Goal: Information Seeking & Learning: Learn about a topic

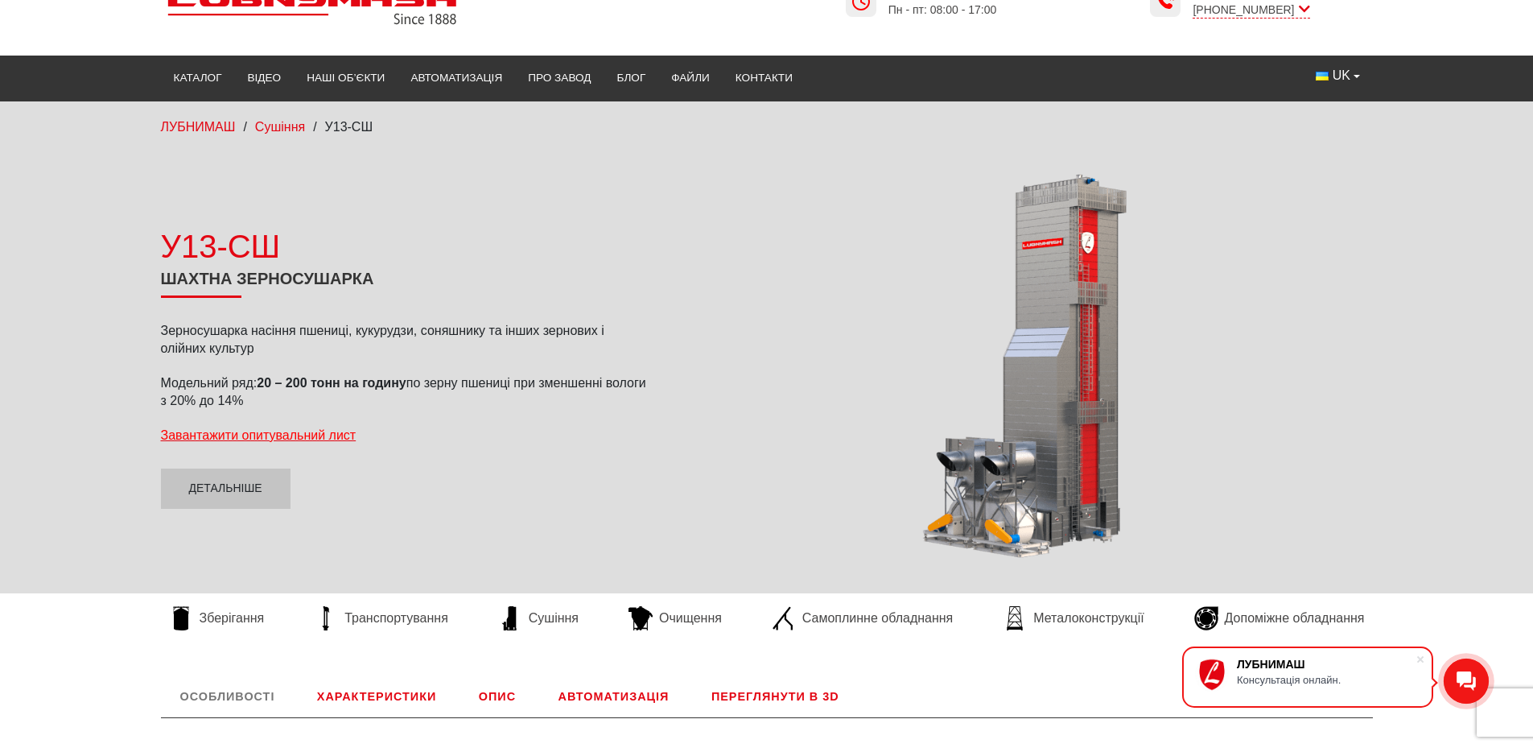
scroll to position [80, 0]
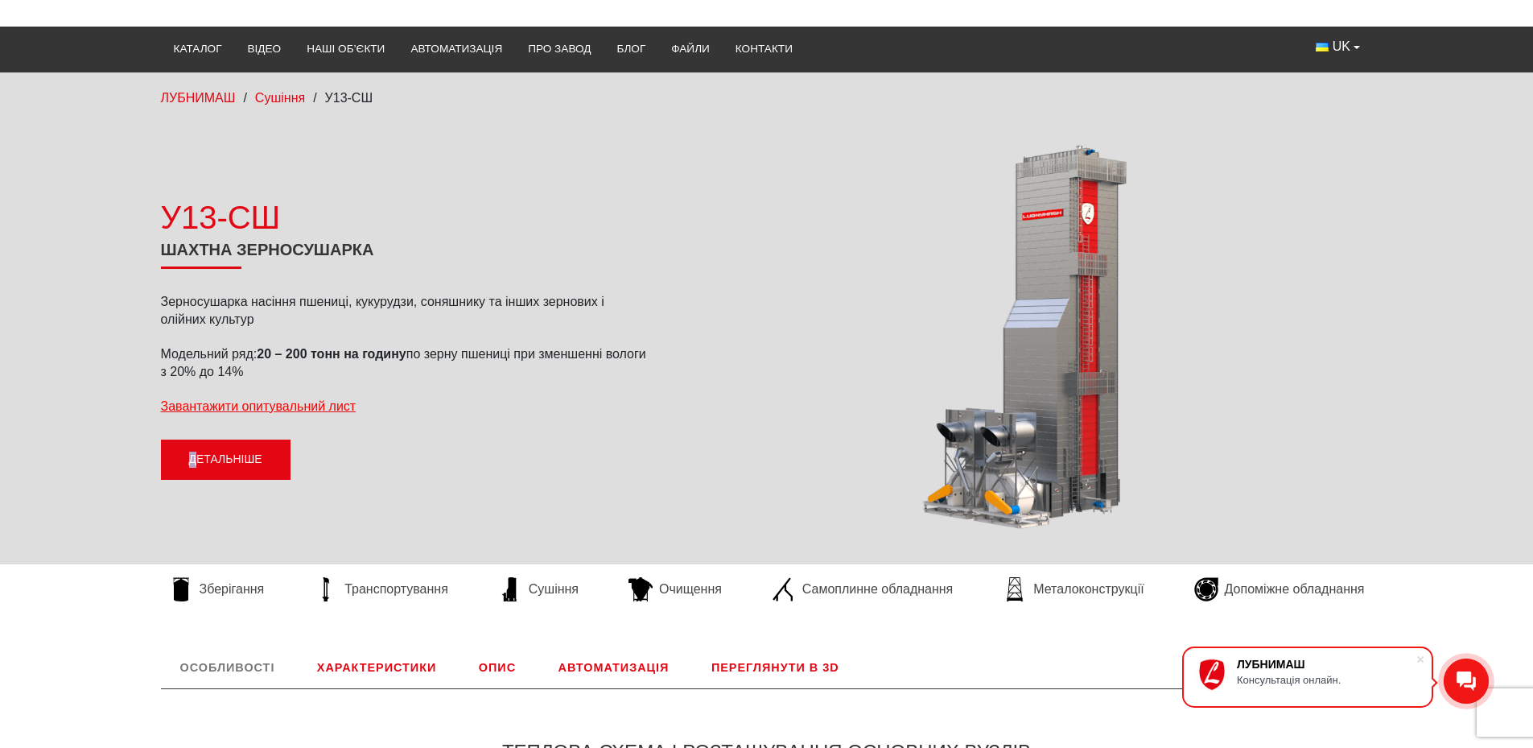
click at [193, 463] on link "Детальніше" at bounding box center [226, 459] width 130 height 40
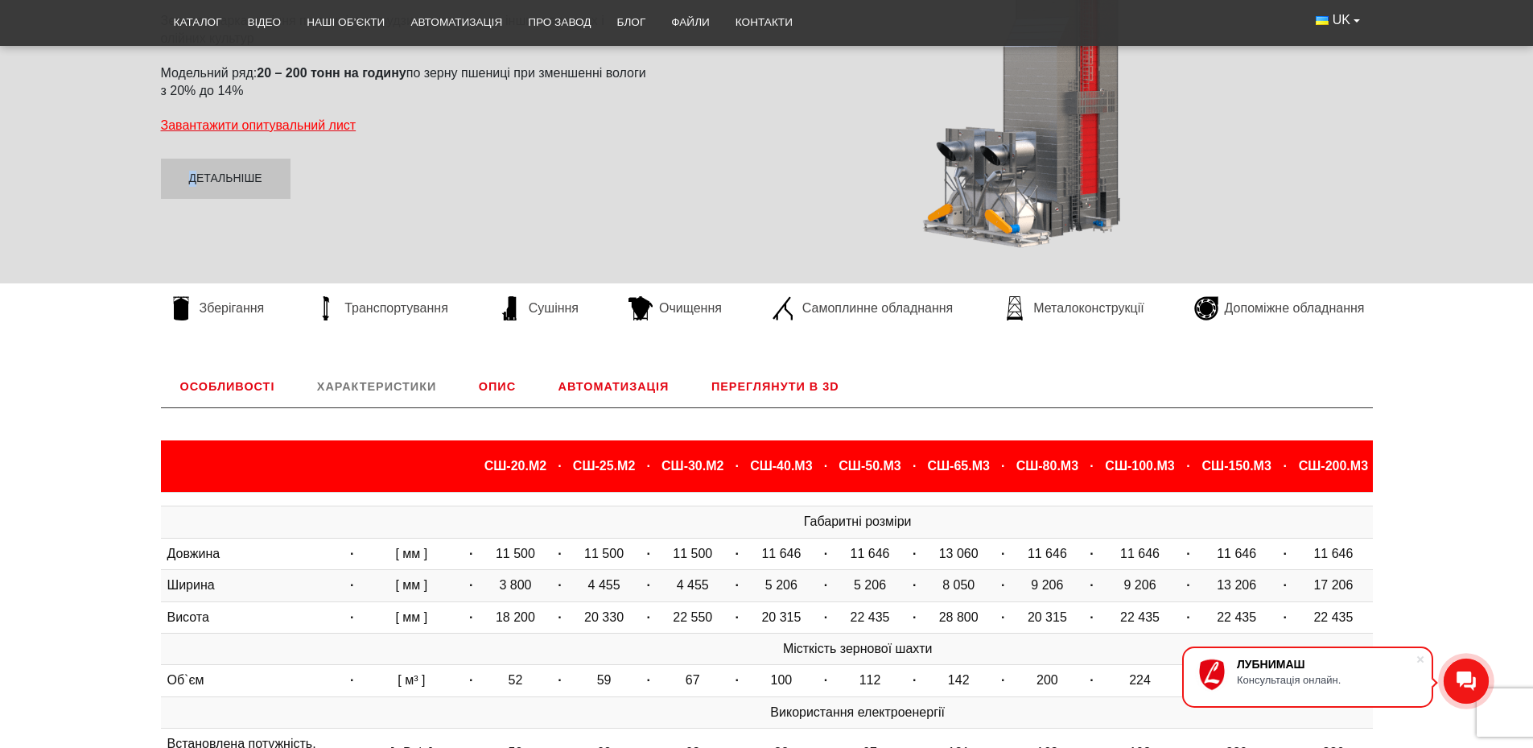
scroll to position [268, 0]
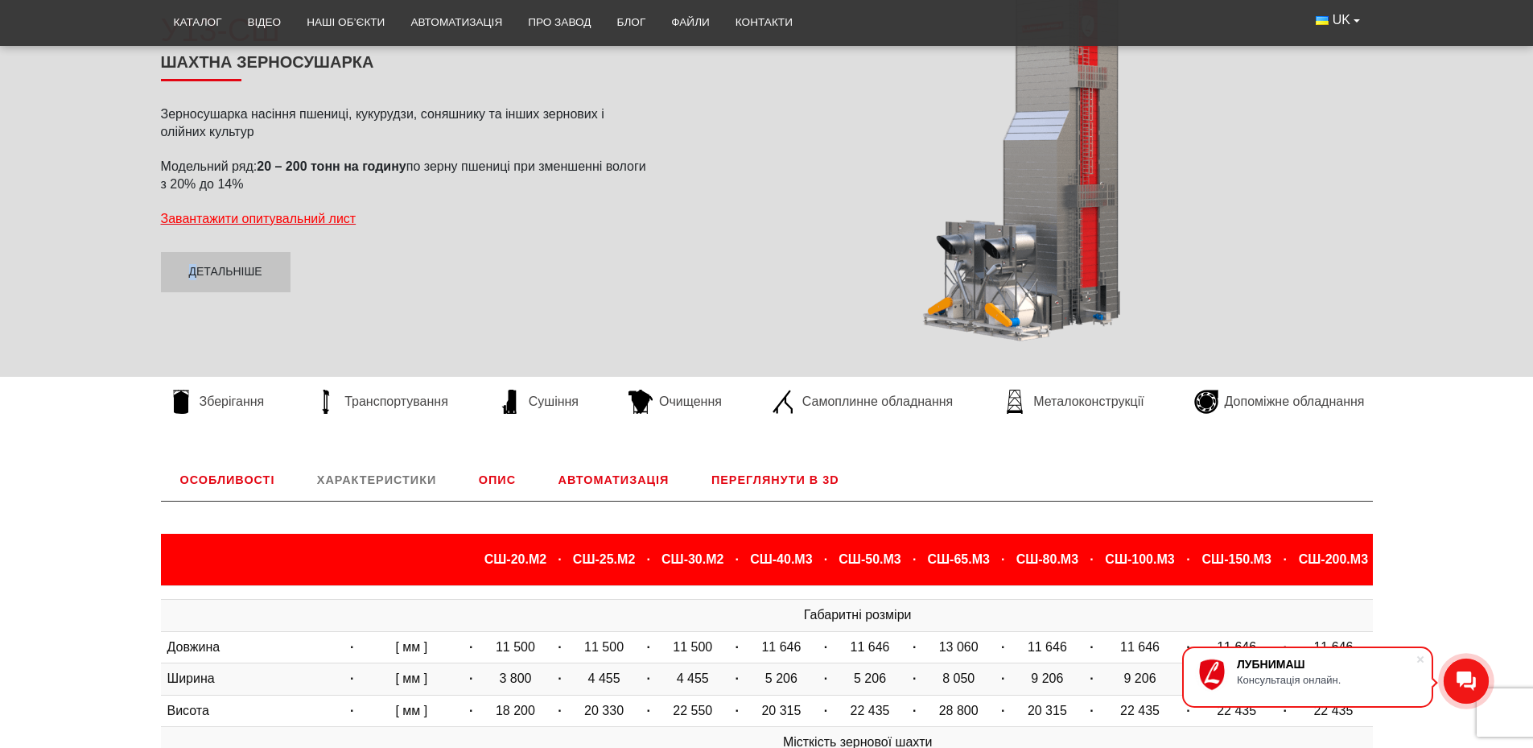
click at [788, 476] on link "Переглянути в 3D" at bounding box center [775, 480] width 167 height 42
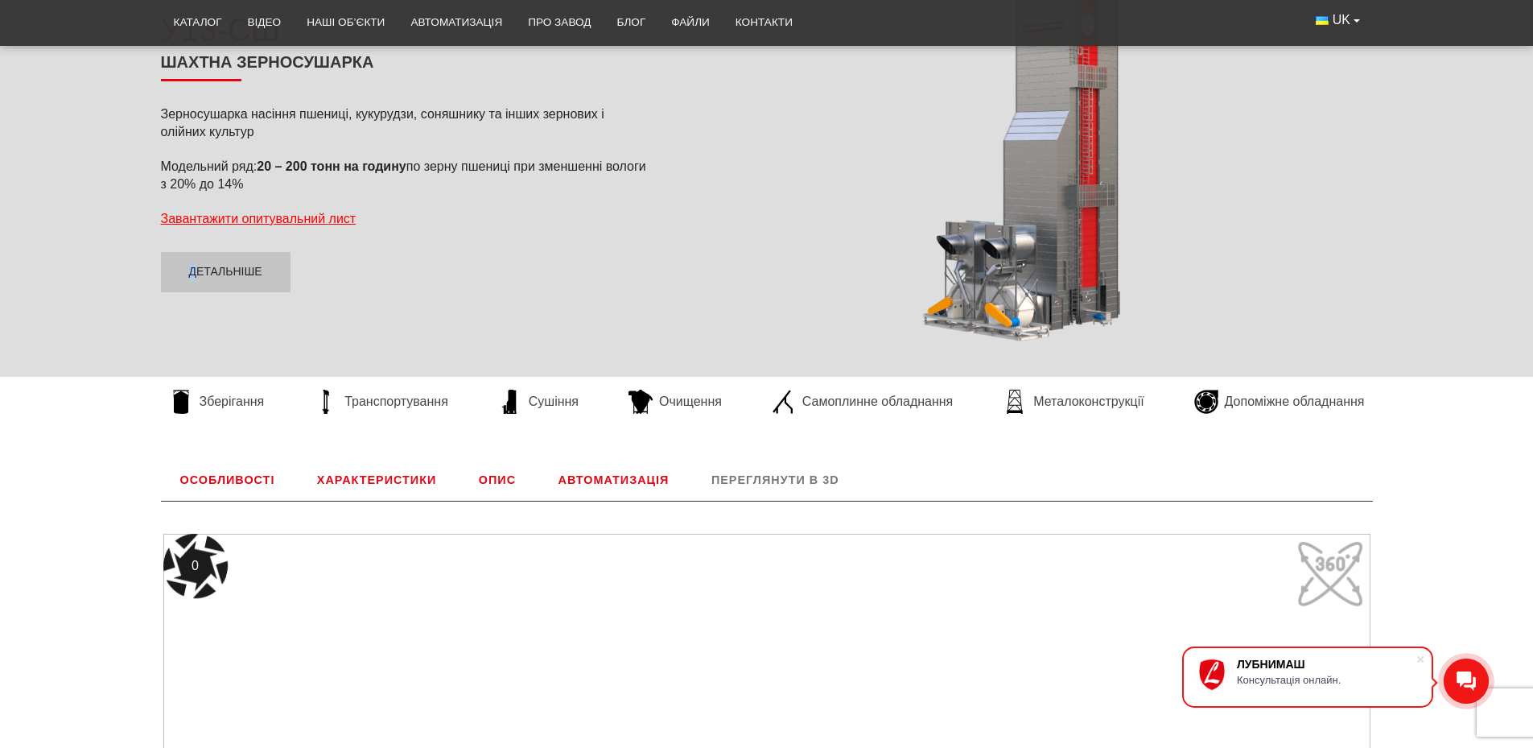
scroll to position [670, 0]
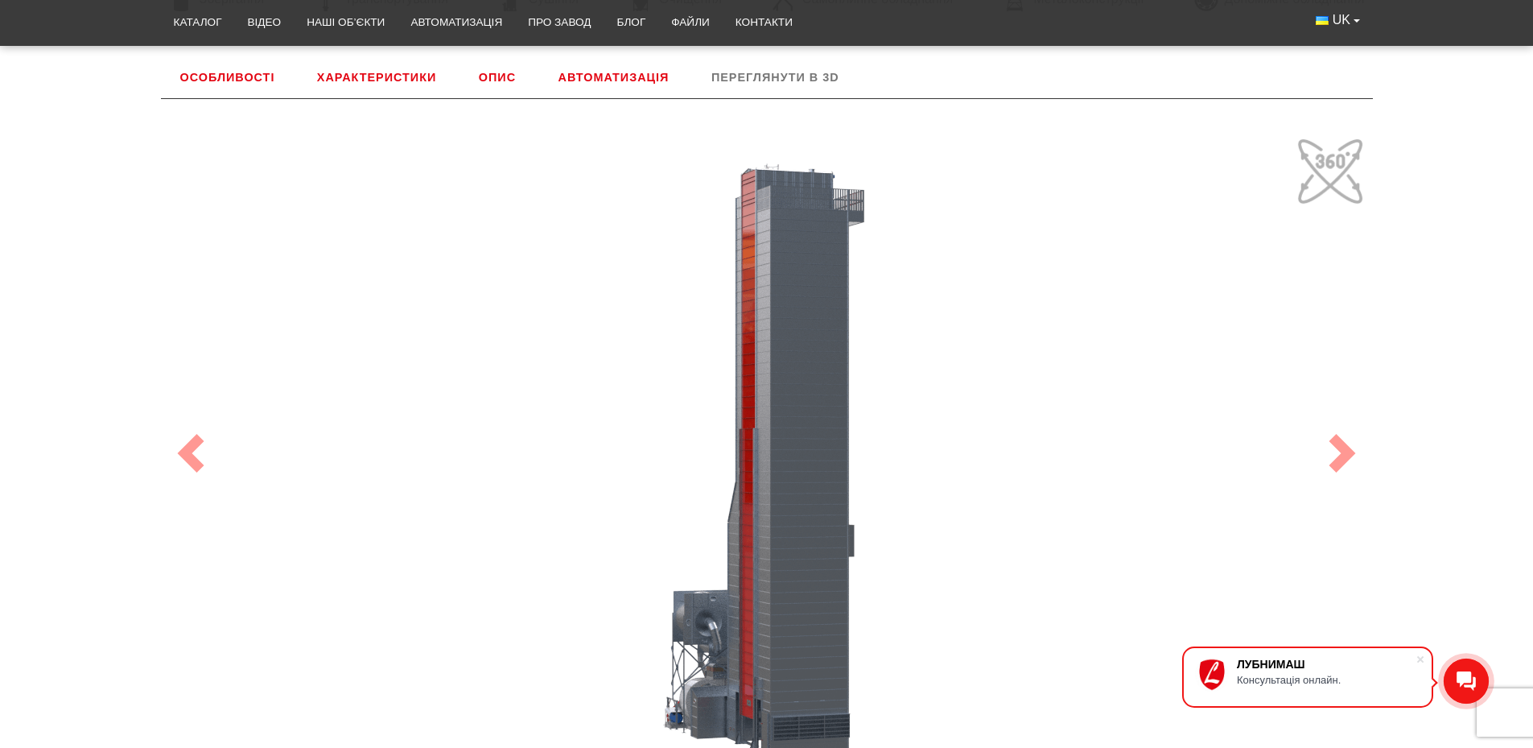
drag, startPoint x: 842, startPoint y: 520, endPoint x: 699, endPoint y: 484, distance: 146.8
click at [699, 484] on div "100" at bounding box center [766, 452] width 1207 height 643
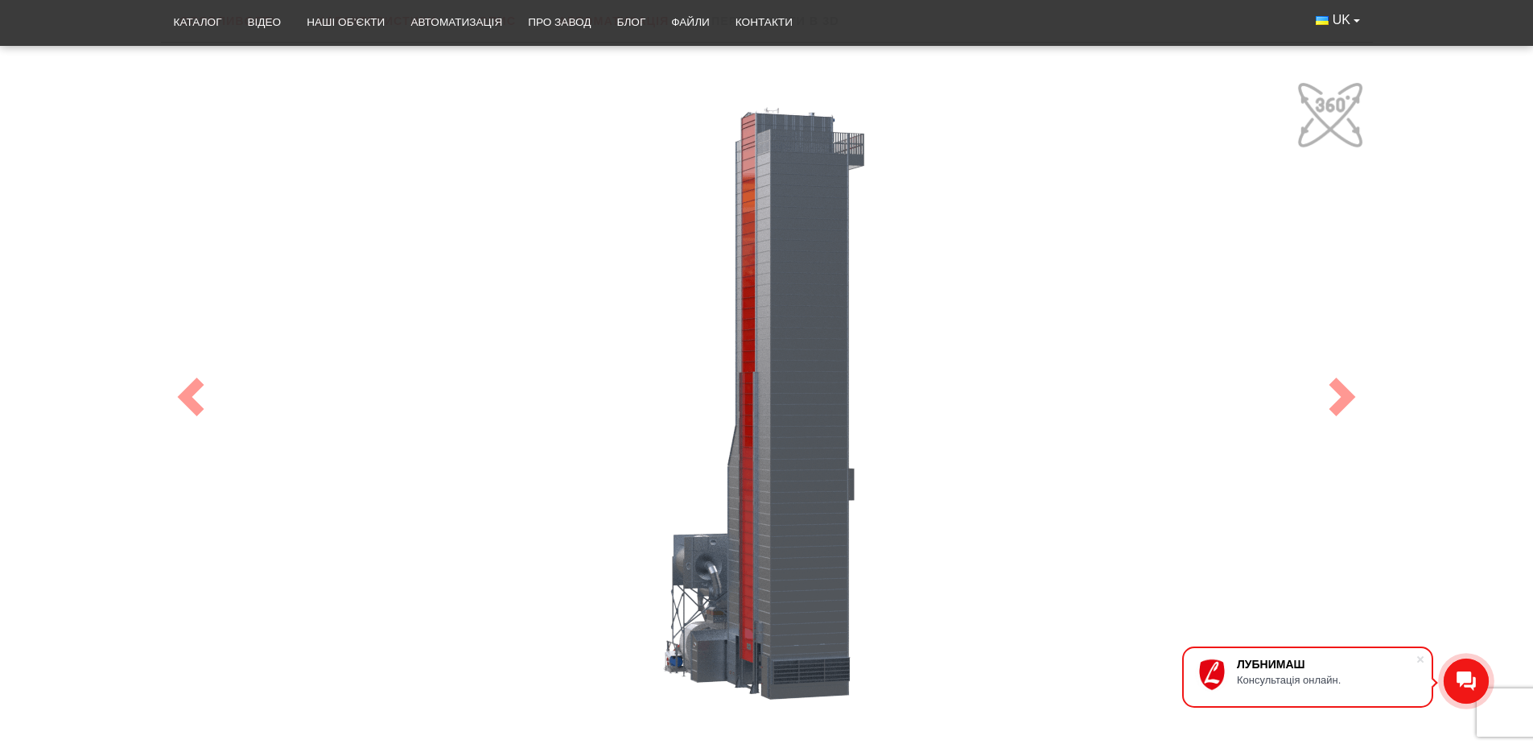
scroll to position [751, 0]
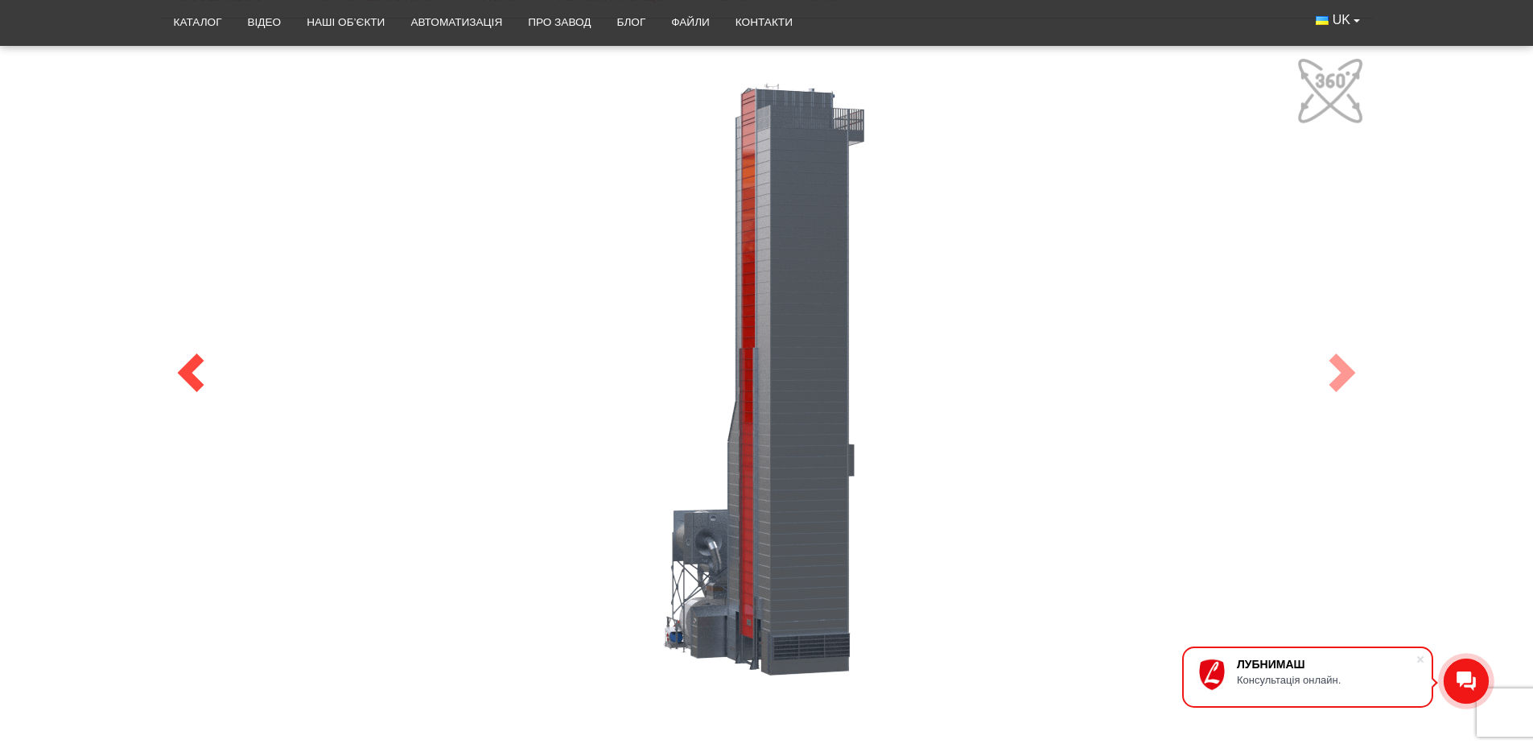
click at [208, 375] on span at bounding box center [190, 372] width 39 height 39
click at [188, 377] on span at bounding box center [190, 372] width 39 height 39
click at [729, 369] on div "100" at bounding box center [766, 372] width 1207 height 643
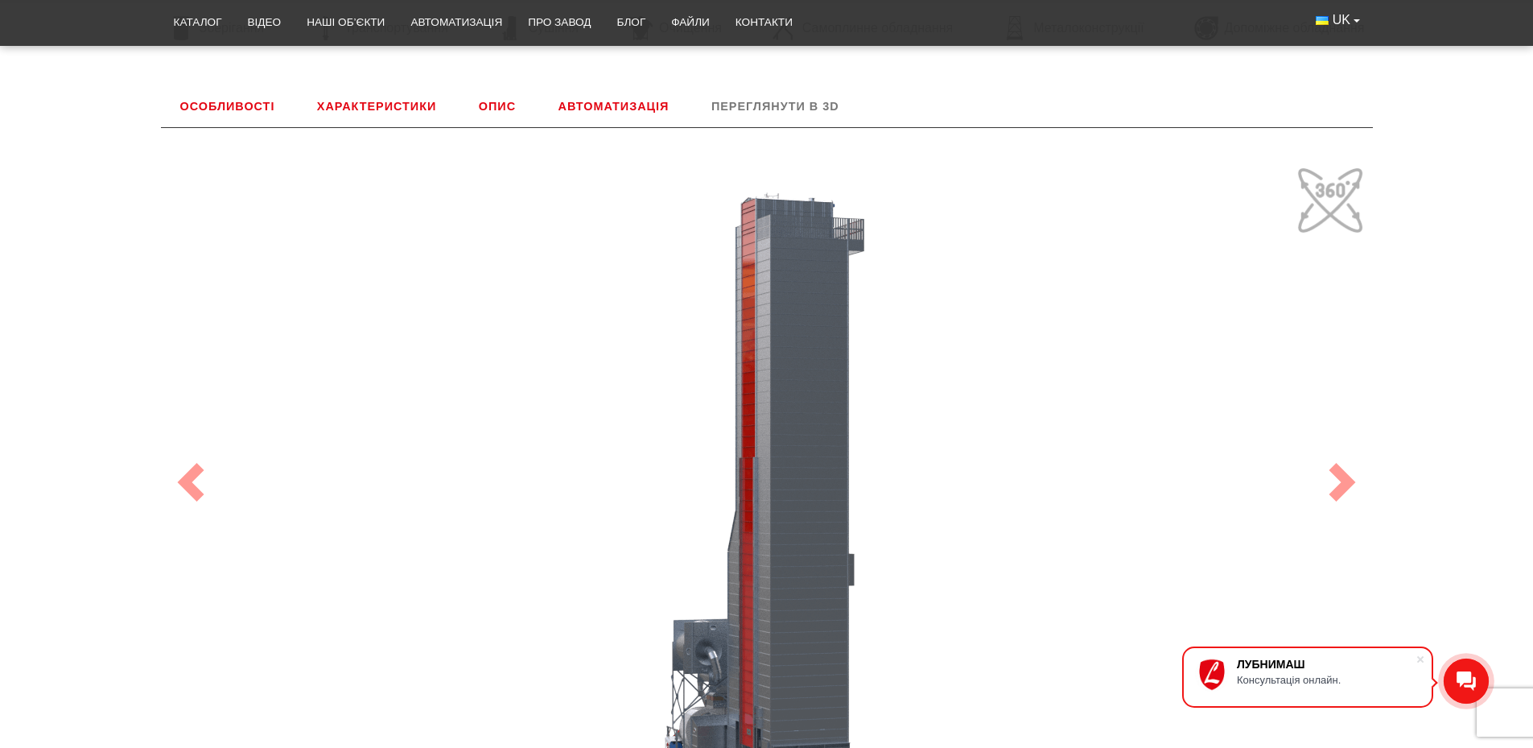
scroll to position [670, 0]
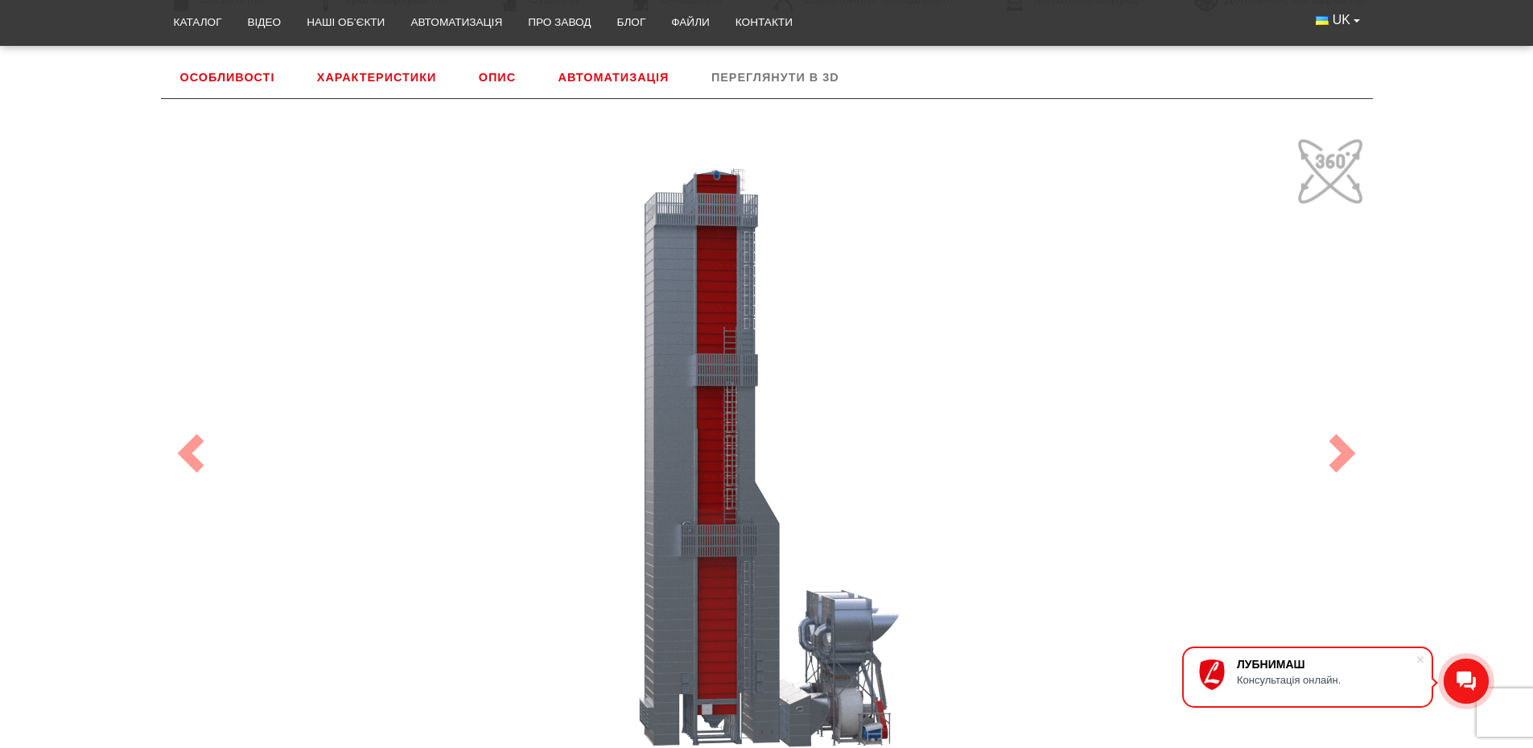
drag, startPoint x: 1025, startPoint y: 343, endPoint x: 905, endPoint y: 321, distance: 122.7
click at [905, 321] on div "100" at bounding box center [766, 452] width 1207 height 643
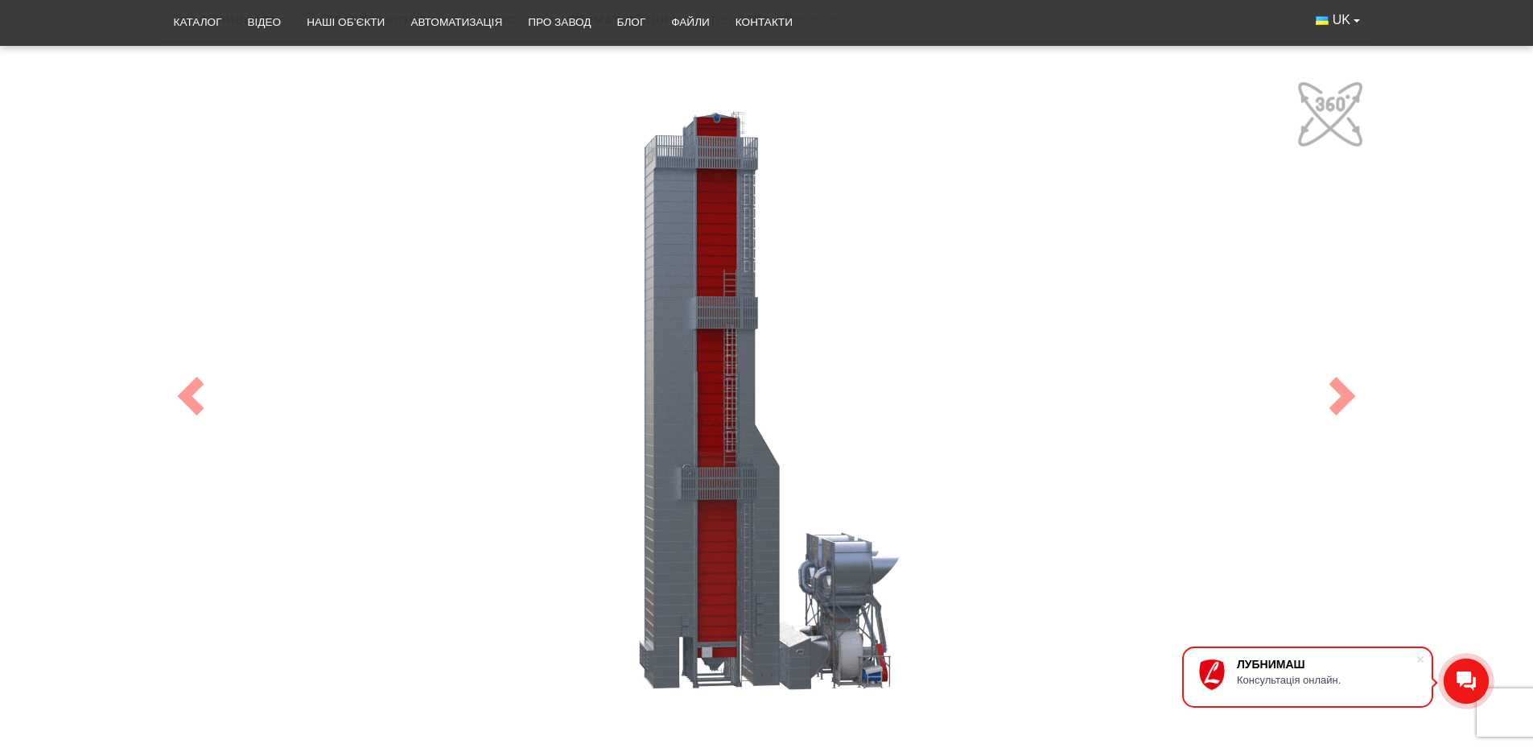
scroll to position [751, 0]
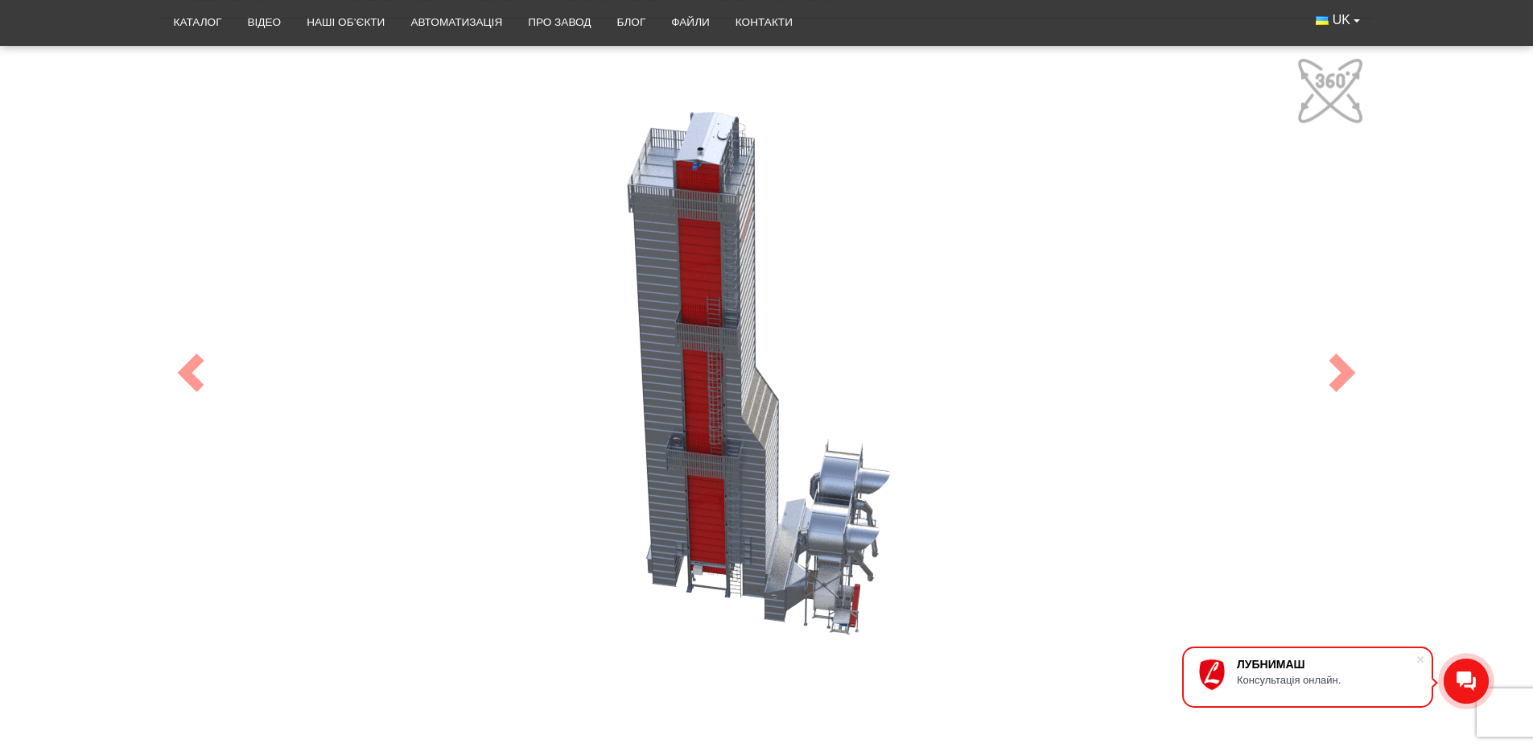
drag, startPoint x: 844, startPoint y: 559, endPoint x: 802, endPoint y: 535, distance: 47.9
click at [802, 535] on div "100" at bounding box center [766, 372] width 1207 height 643
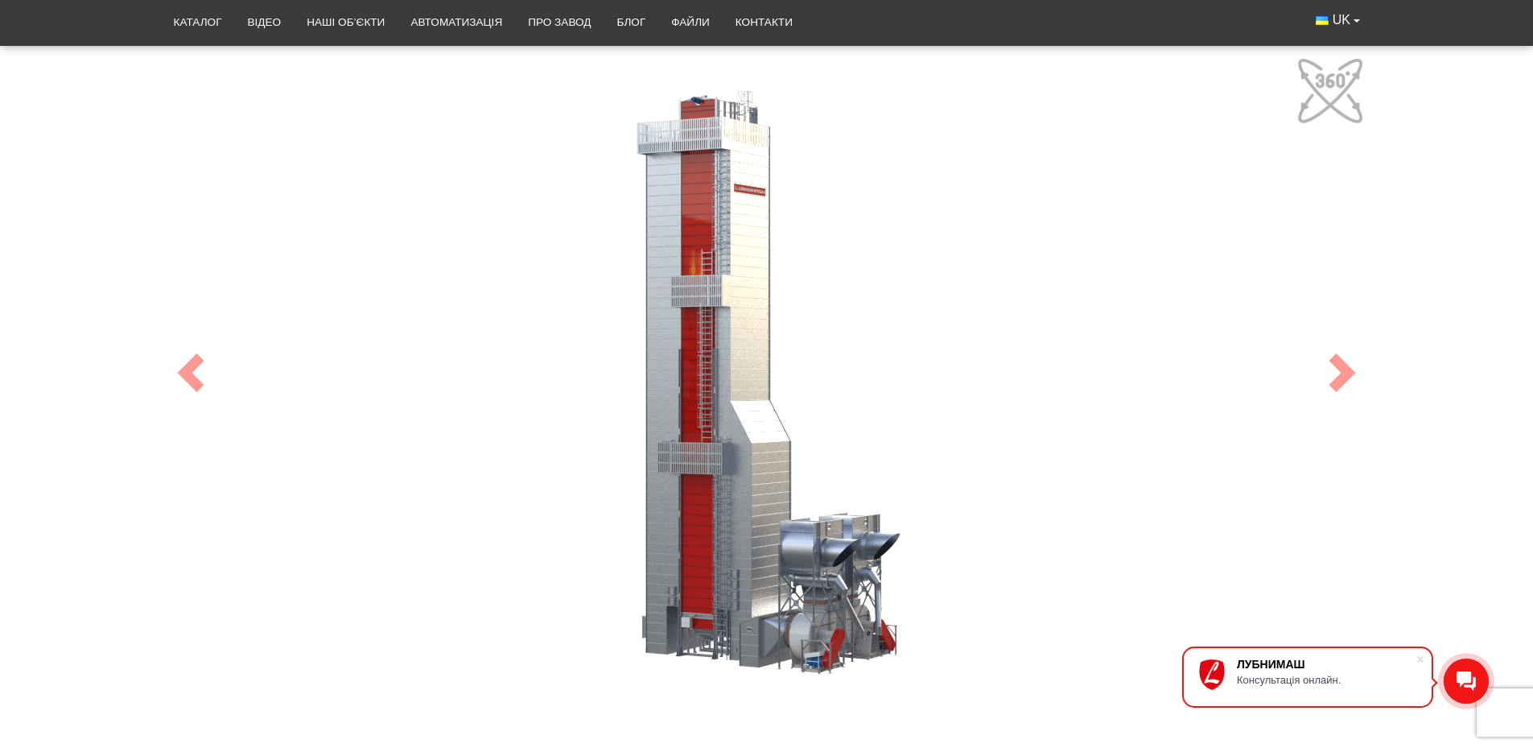
drag, startPoint x: 778, startPoint y: 604, endPoint x: 754, endPoint y: 394, distance: 211.4
click at [754, 394] on div "100" at bounding box center [766, 372] width 1207 height 643
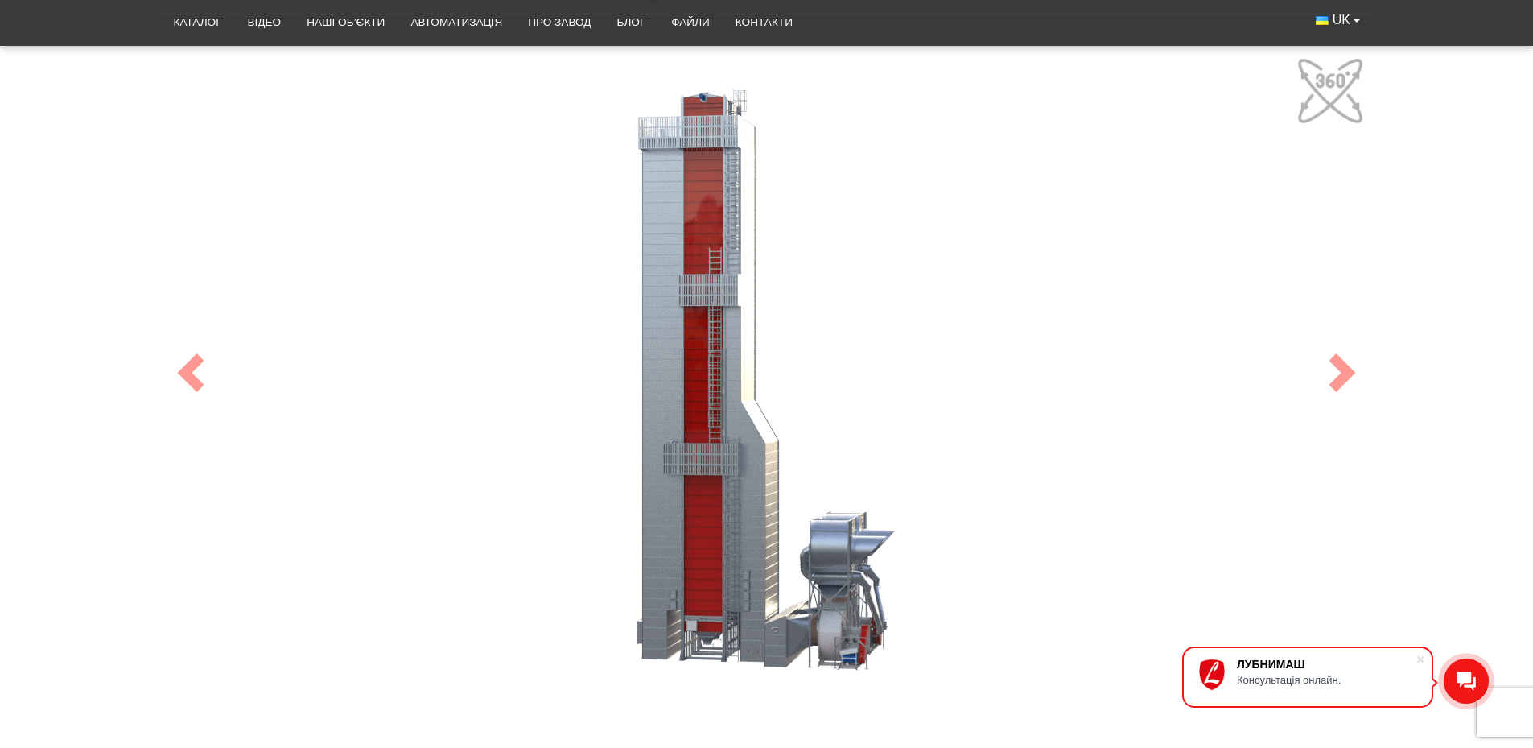
drag, startPoint x: 793, startPoint y: 646, endPoint x: 776, endPoint y: 617, distance: 33.5
click at [776, 617] on div "100" at bounding box center [766, 372] width 1207 height 643
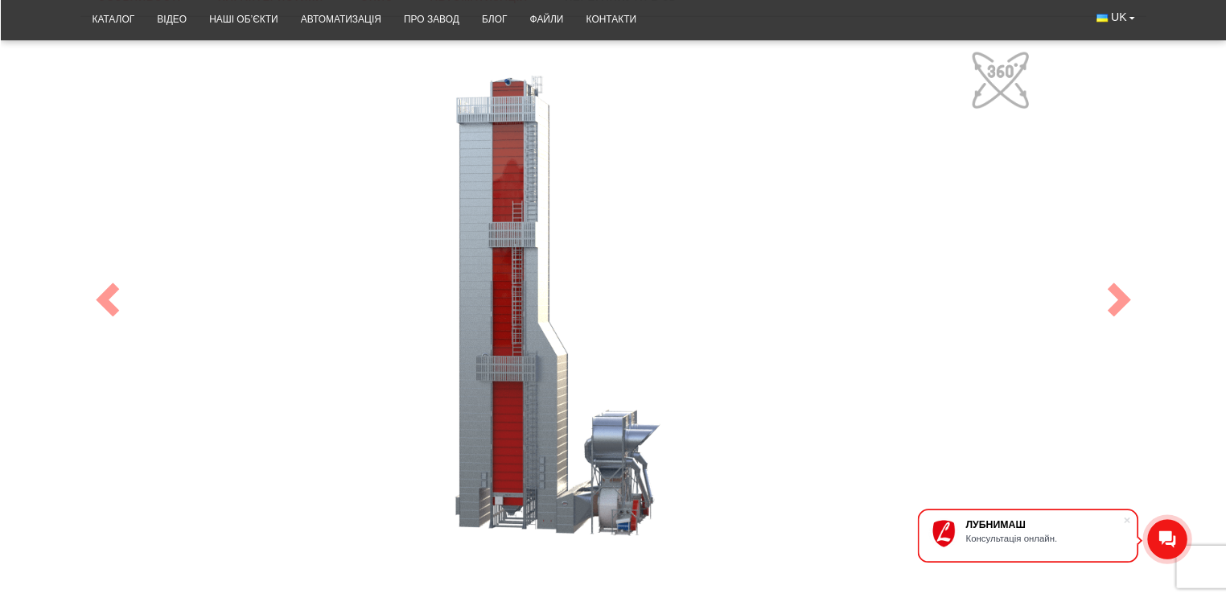
scroll to position [747, 0]
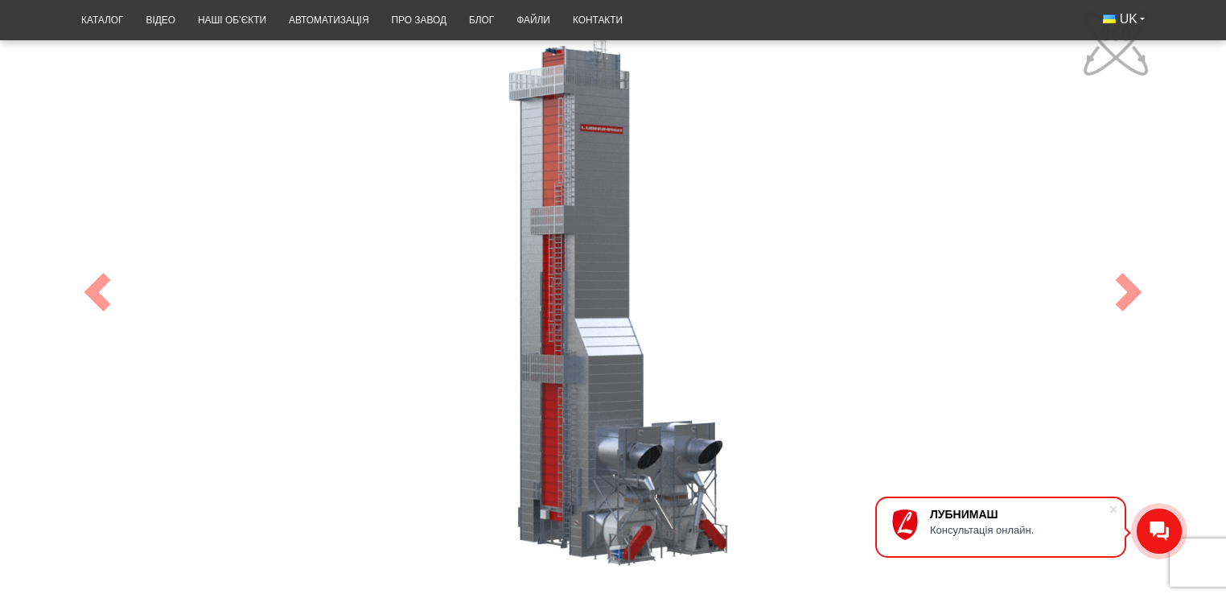
drag, startPoint x: 692, startPoint y: 483, endPoint x: 648, endPoint y: 488, distance: 44.5
click at [648, 488] on div "100" at bounding box center [613, 292] width 1086 height 579
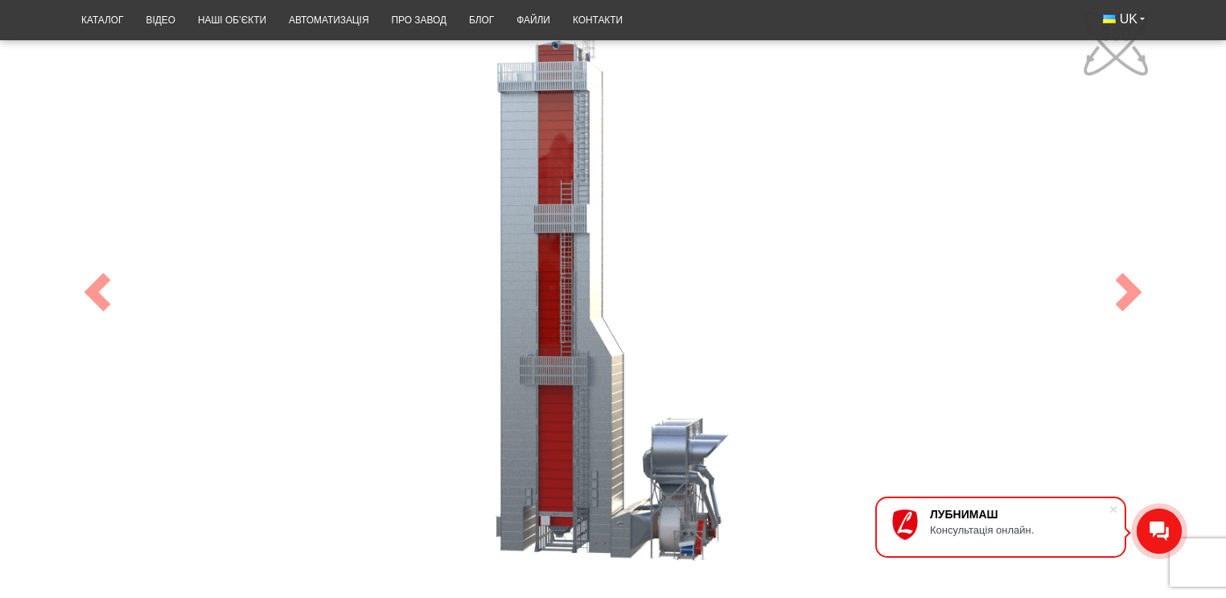
drag, startPoint x: 651, startPoint y: 521, endPoint x: 707, endPoint y: 499, distance: 59.9
click at [707, 500] on div "100" at bounding box center [613, 292] width 1086 height 579
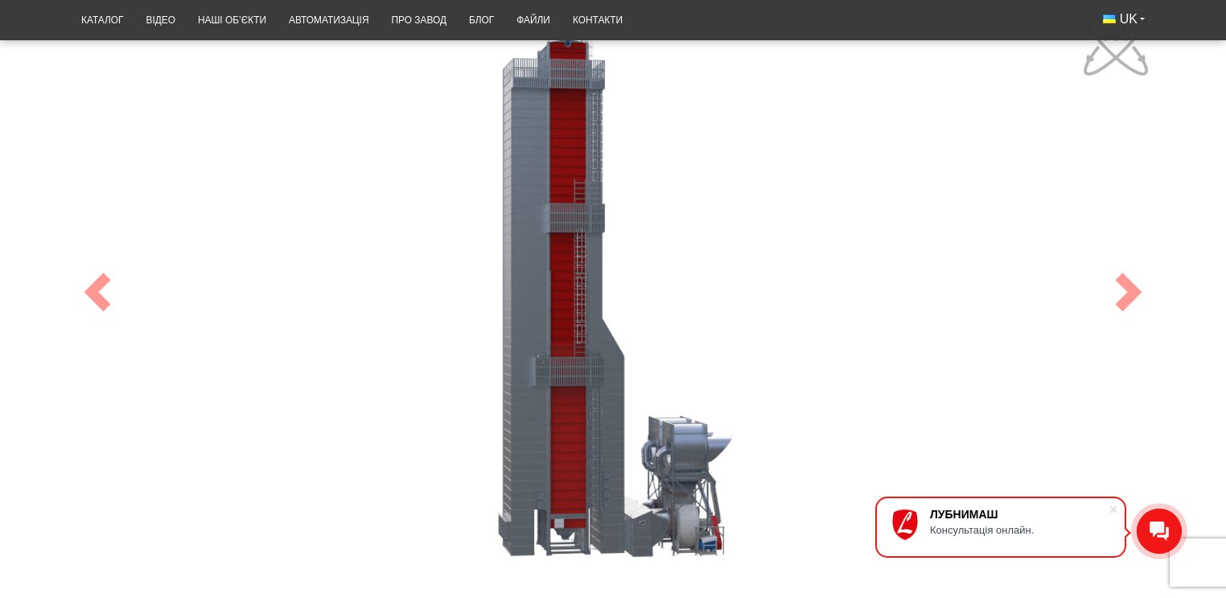
click at [637, 530] on div "100" at bounding box center [613, 292] width 1086 height 579
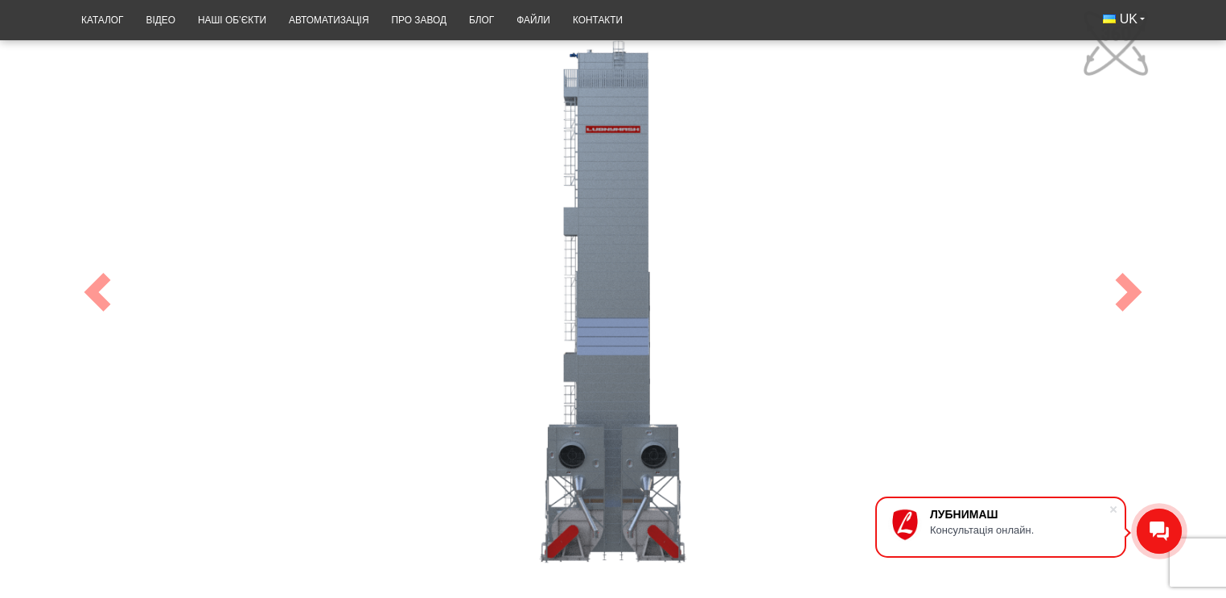
drag, startPoint x: 673, startPoint y: 472, endPoint x: 585, endPoint y: 467, distance: 87.9
click at [585, 467] on div "100" at bounding box center [613, 292] width 1086 height 579
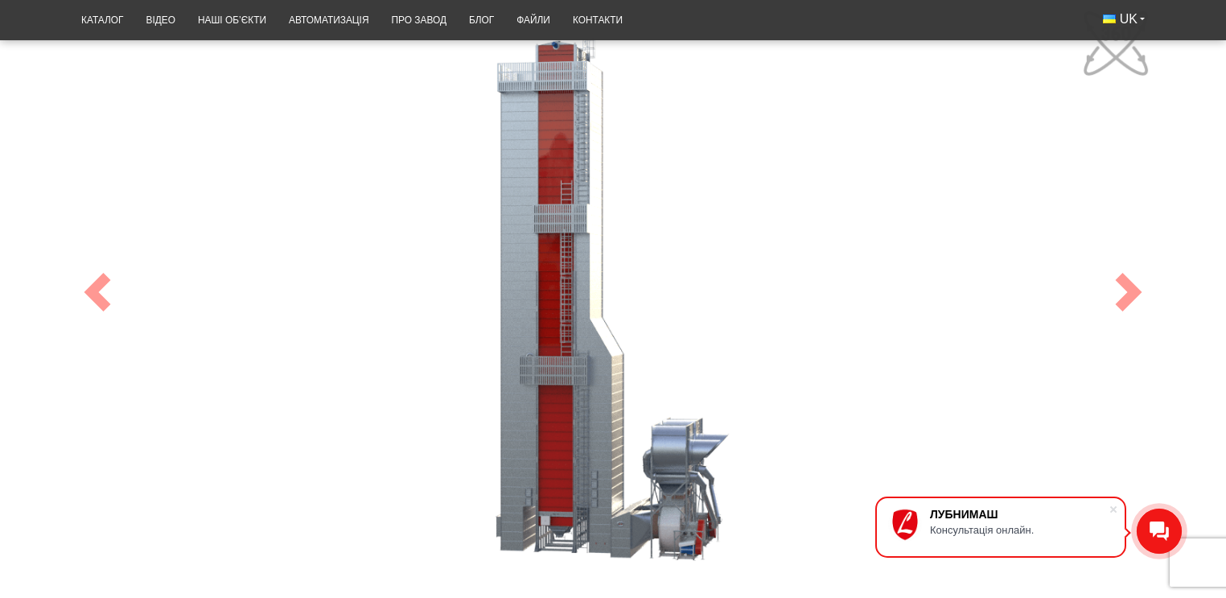
drag, startPoint x: 571, startPoint y: 483, endPoint x: 660, endPoint y: 456, distance: 93.2
click at [660, 456] on div "100" at bounding box center [613, 292] width 1086 height 579
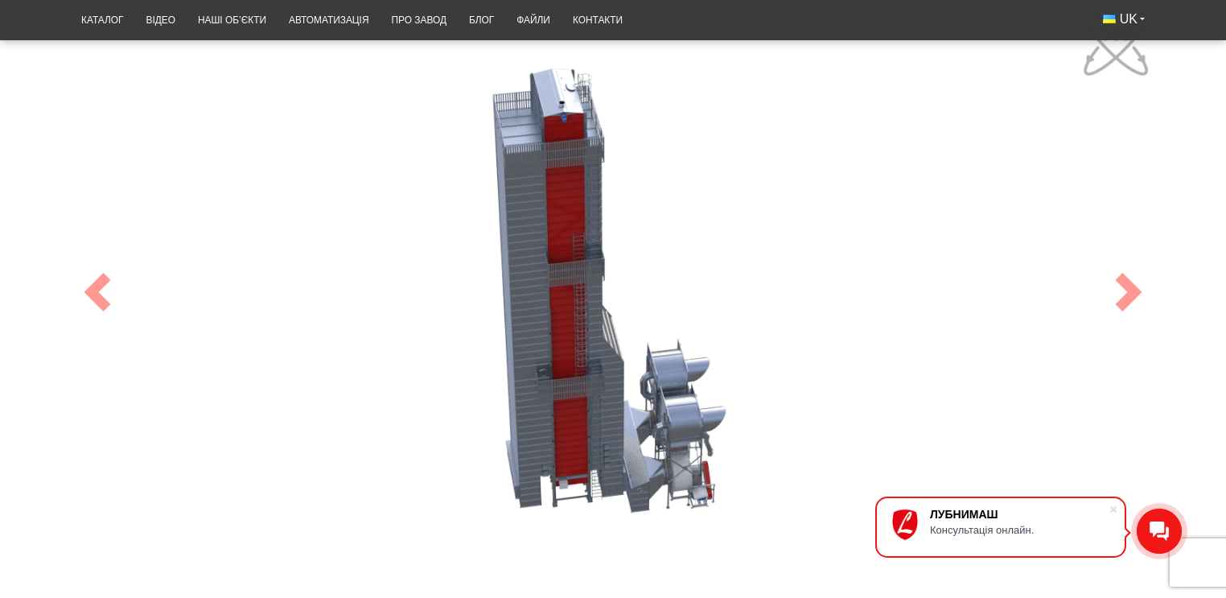
drag, startPoint x: 554, startPoint y: 409, endPoint x: 562, endPoint y: 499, distance: 90.4
click at [563, 514] on div "100" at bounding box center [613, 292] width 1086 height 579
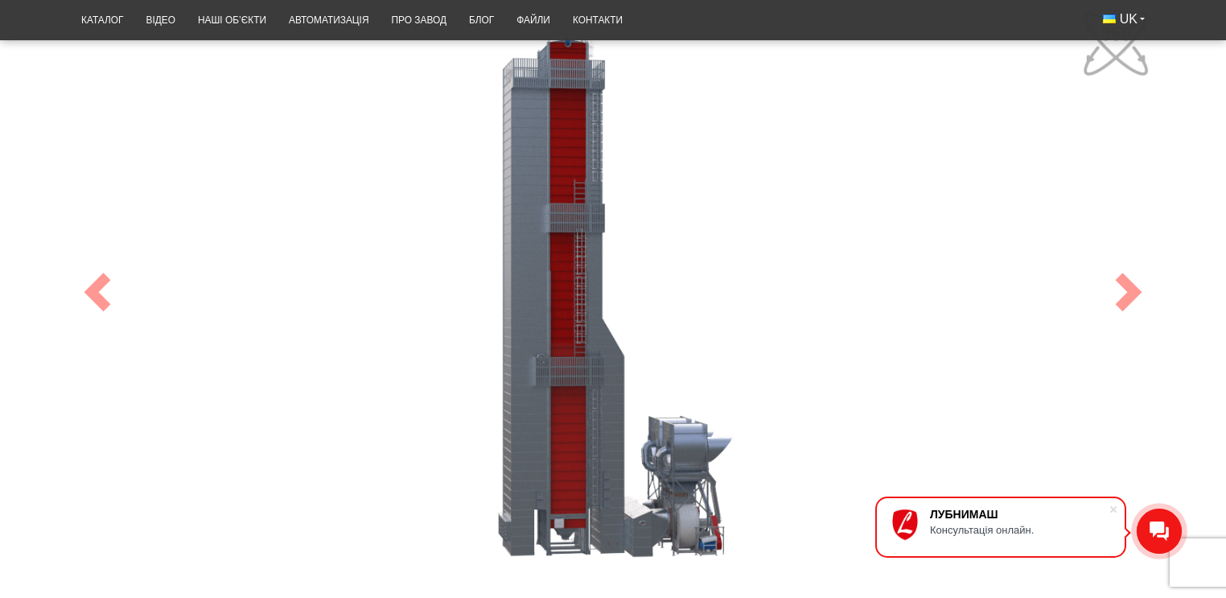
drag, startPoint x: 568, startPoint y: 364, endPoint x: 552, endPoint y: 273, distance: 92.4
click at [552, 273] on div "100" at bounding box center [613, 292] width 1086 height 579
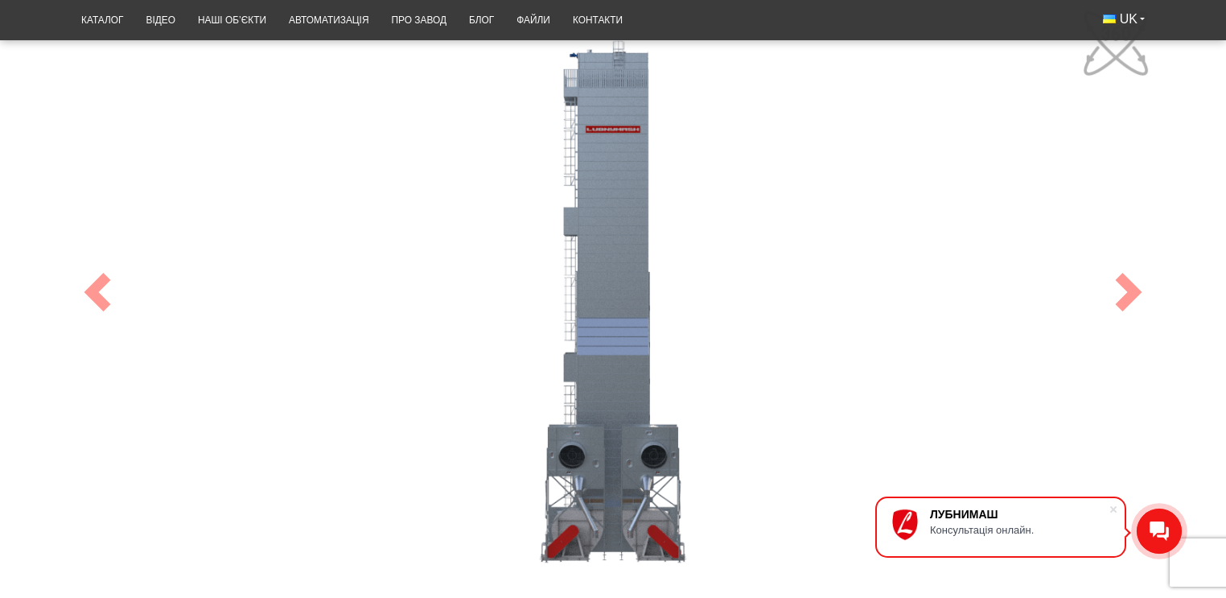
drag, startPoint x: 534, startPoint y: 402, endPoint x: 354, endPoint y: 381, distance: 180.7
click at [355, 381] on div "100" at bounding box center [613, 292] width 1086 height 579
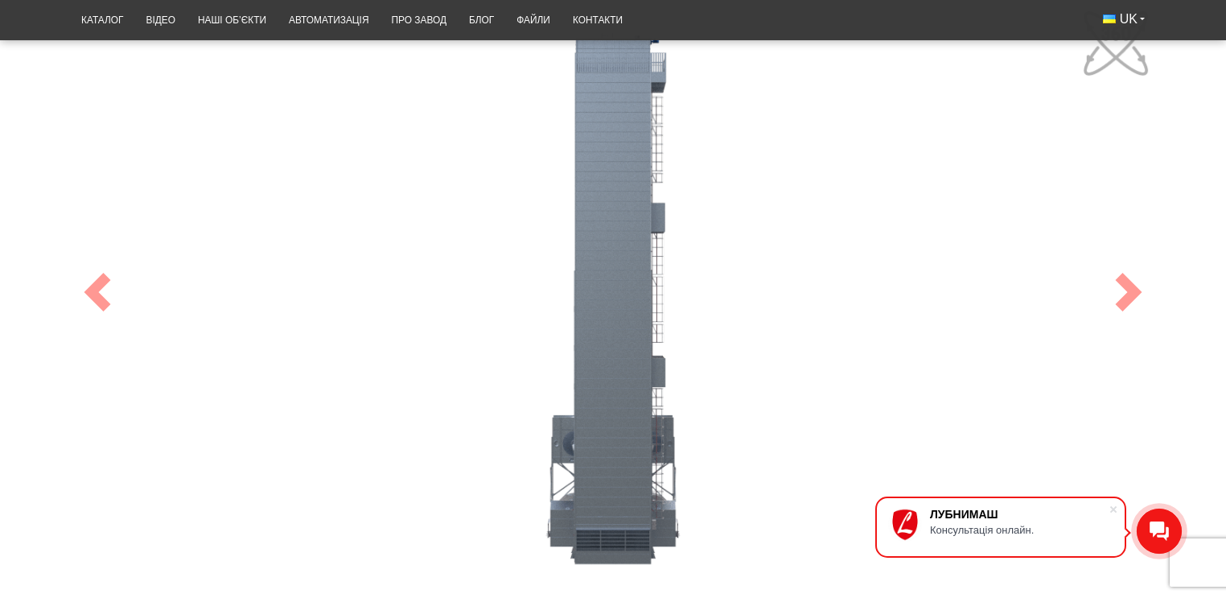
drag, startPoint x: 686, startPoint y: 538, endPoint x: 526, endPoint y: 524, distance: 160.7
click at [526, 524] on div "100" at bounding box center [613, 292] width 1086 height 579
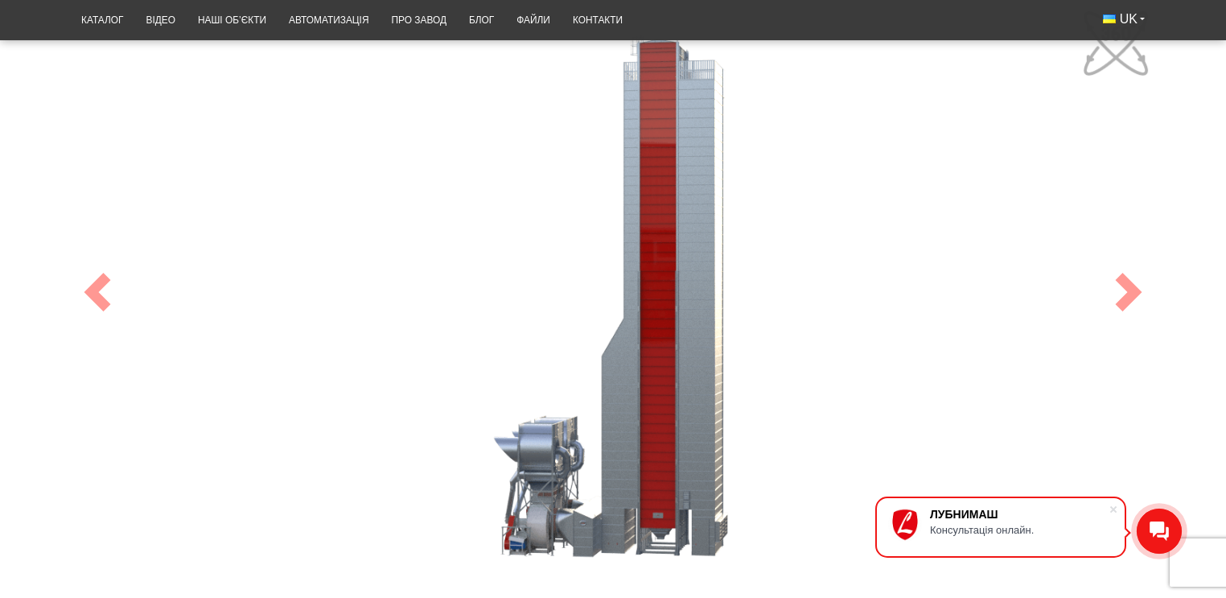
drag, startPoint x: 528, startPoint y: 524, endPoint x: 630, endPoint y: 505, distance: 103.9
click at [630, 505] on div "100" at bounding box center [613, 292] width 1086 height 579
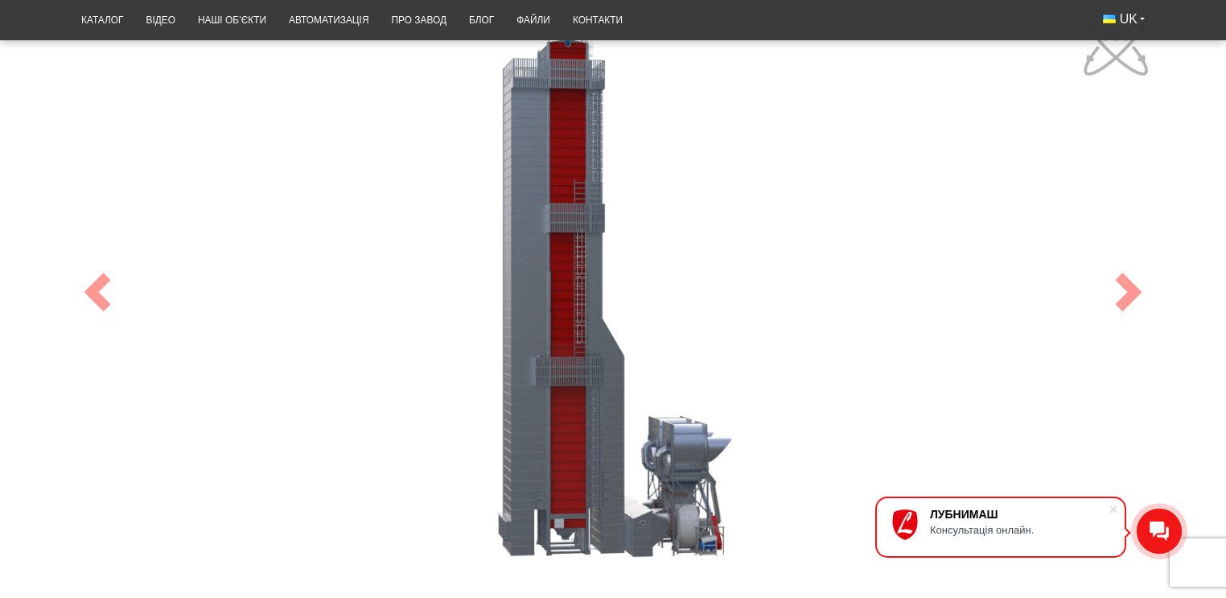
drag, startPoint x: 712, startPoint y: 521, endPoint x: 499, endPoint y: 458, distance: 222.3
click at [499, 458] on div "100" at bounding box center [613, 292] width 1086 height 579
drag, startPoint x: 773, startPoint y: 552, endPoint x: 777, endPoint y: 518, distance: 34.0
click at [777, 518] on div "100" at bounding box center [613, 292] width 1086 height 579
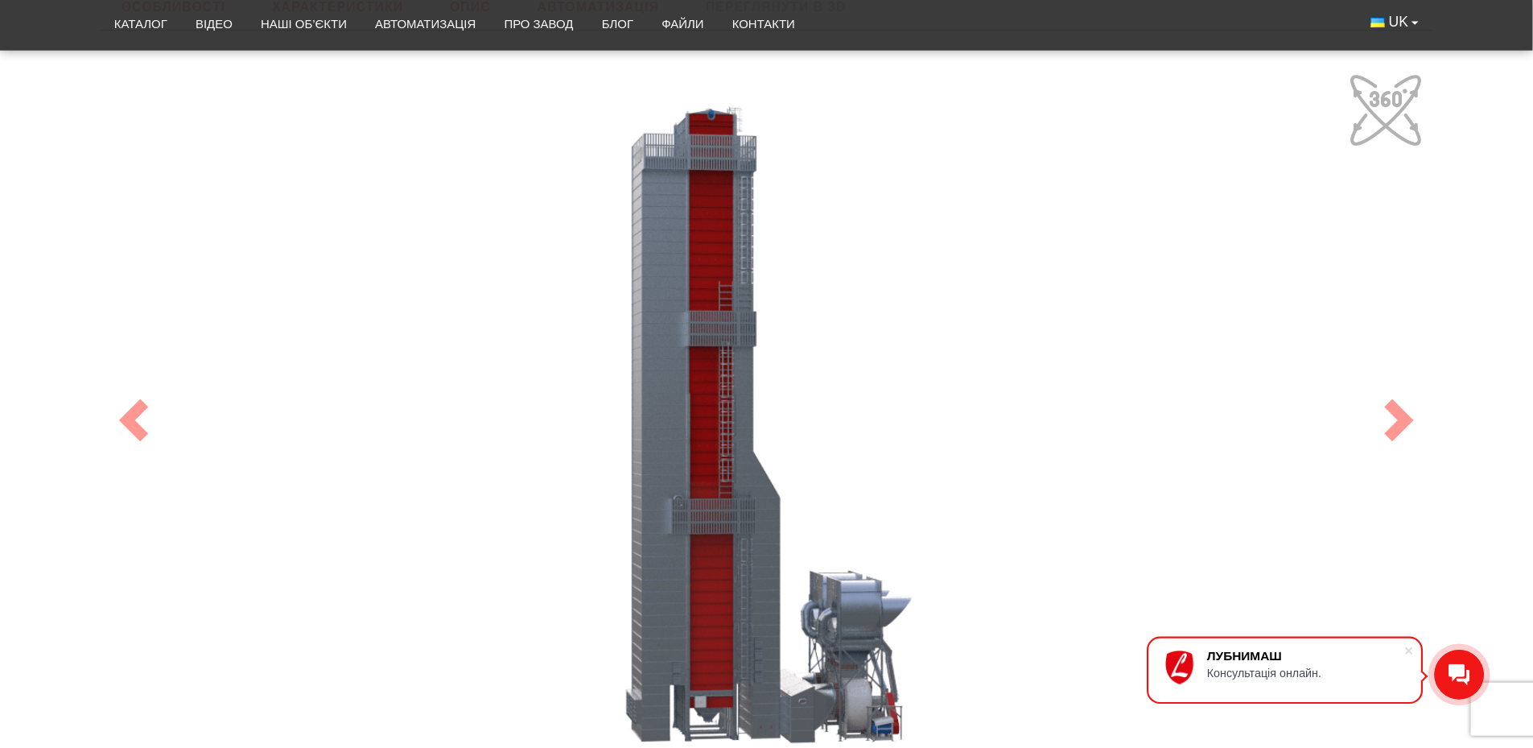
scroll to position [748, 0]
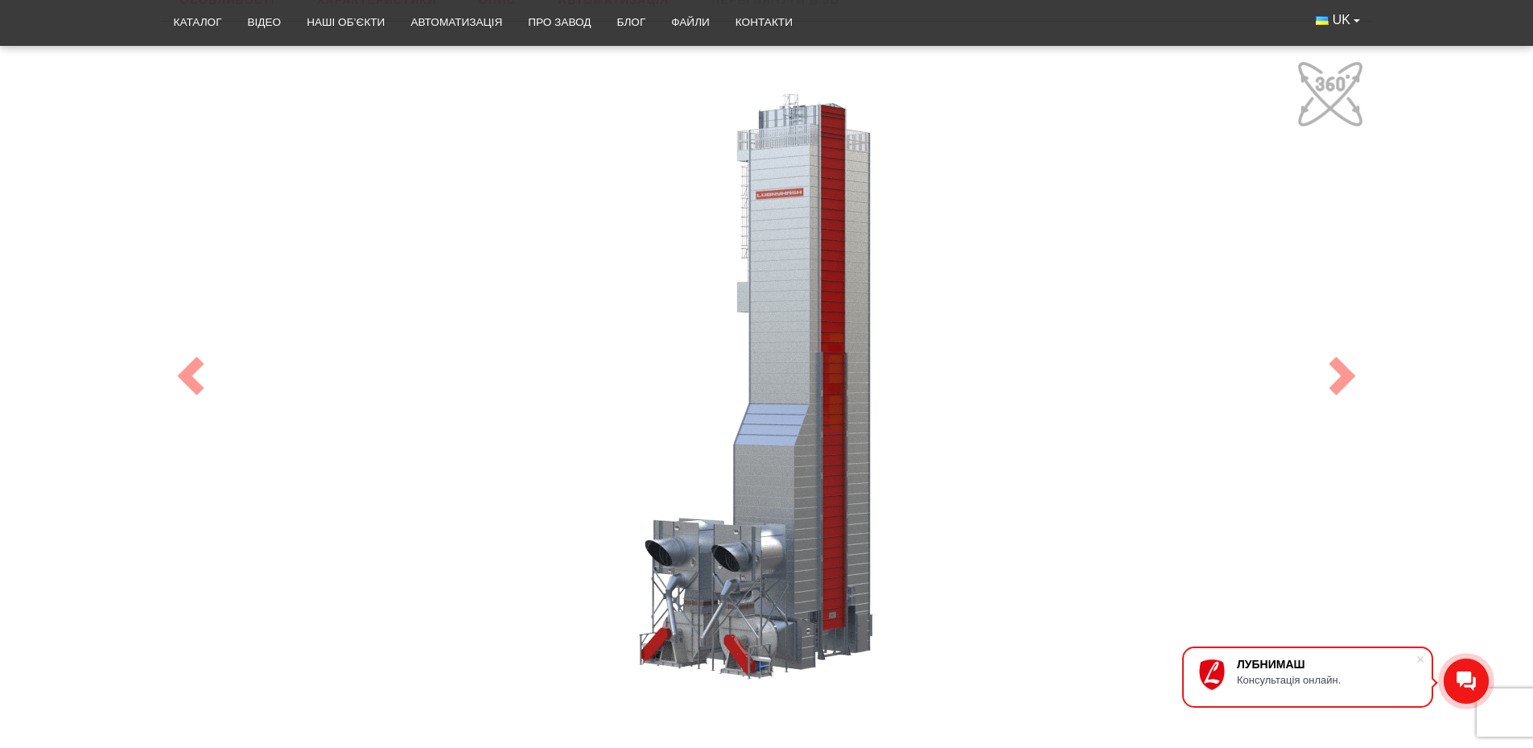
drag, startPoint x: 872, startPoint y: 477, endPoint x: 307, endPoint y: 282, distance: 598.3
click at [307, 282] on div "100" at bounding box center [766, 375] width 1207 height 643
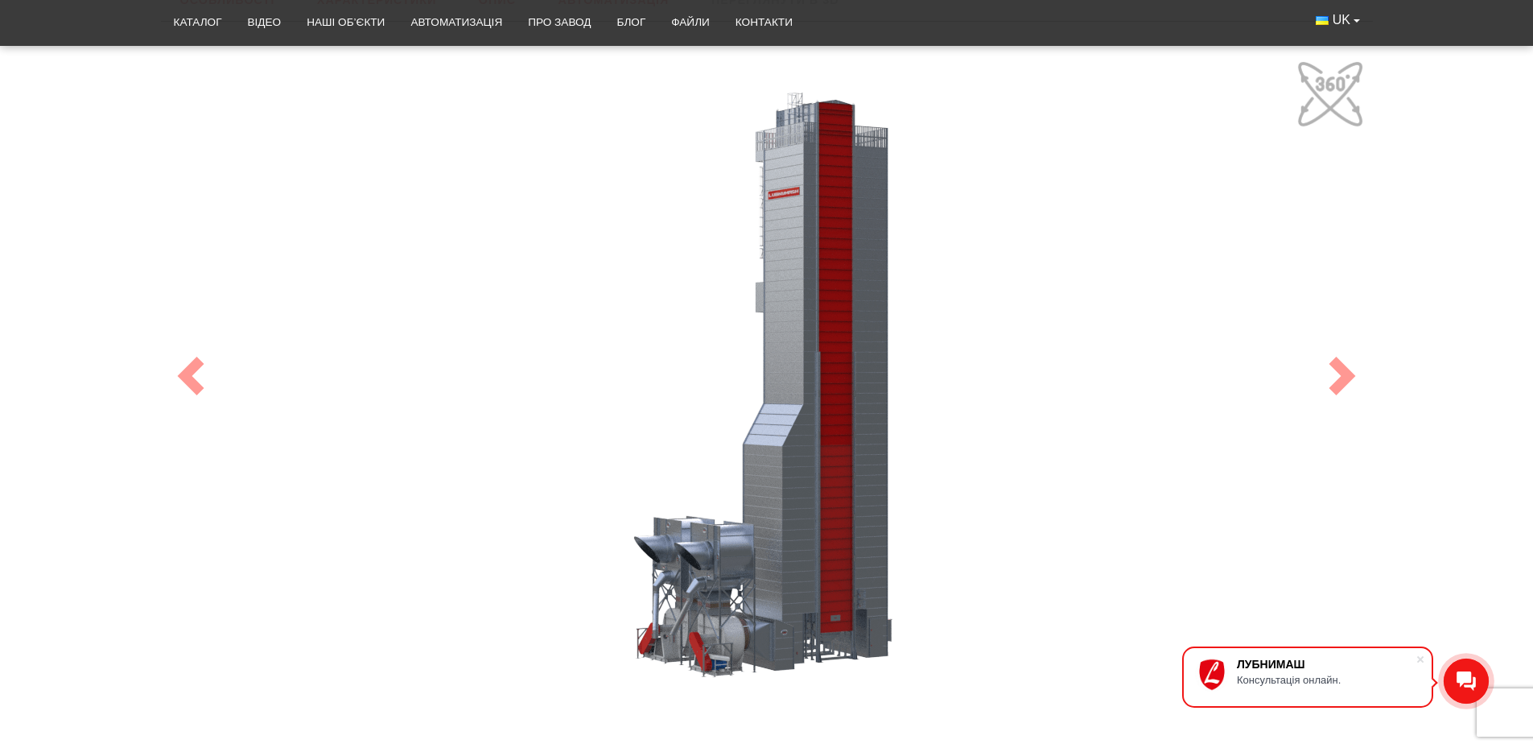
drag, startPoint x: 827, startPoint y: 180, endPoint x: 772, endPoint y: 237, distance: 79.1
click at [778, 251] on div "100" at bounding box center [766, 375] width 1207 height 643
